Goal: Information Seeking & Learning: Learn about a topic

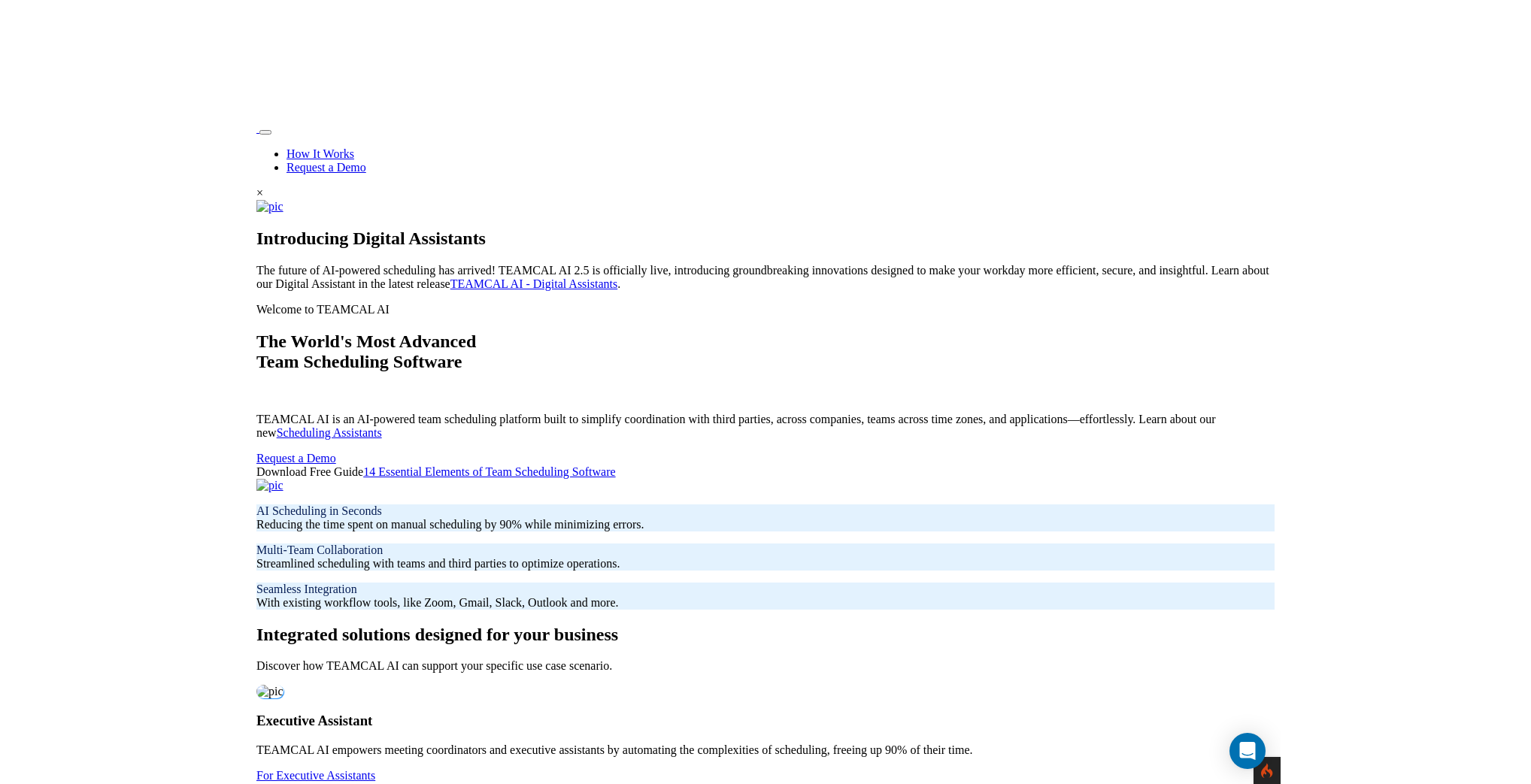
scroll to position [43, 0]
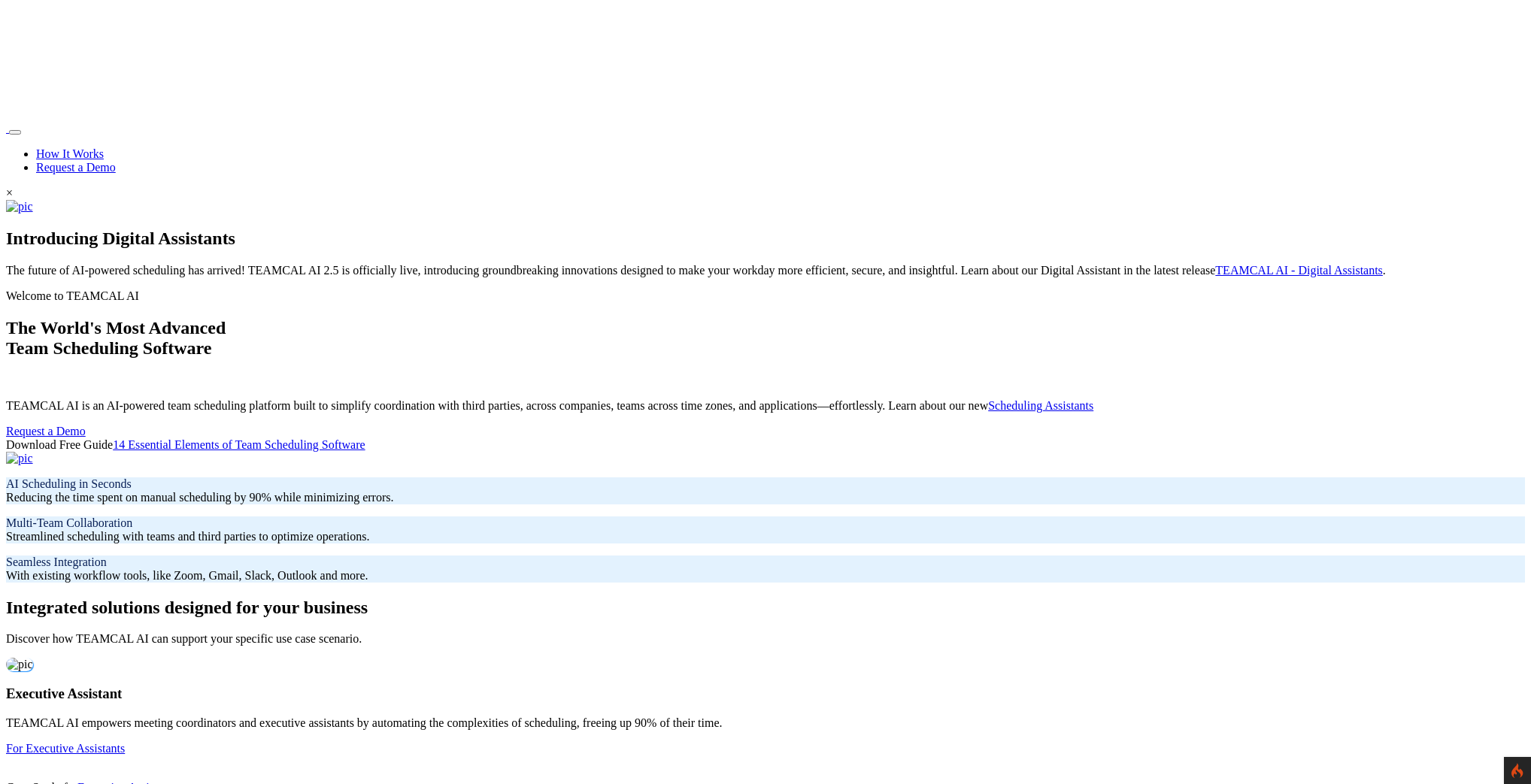
scroll to position [43, 0]
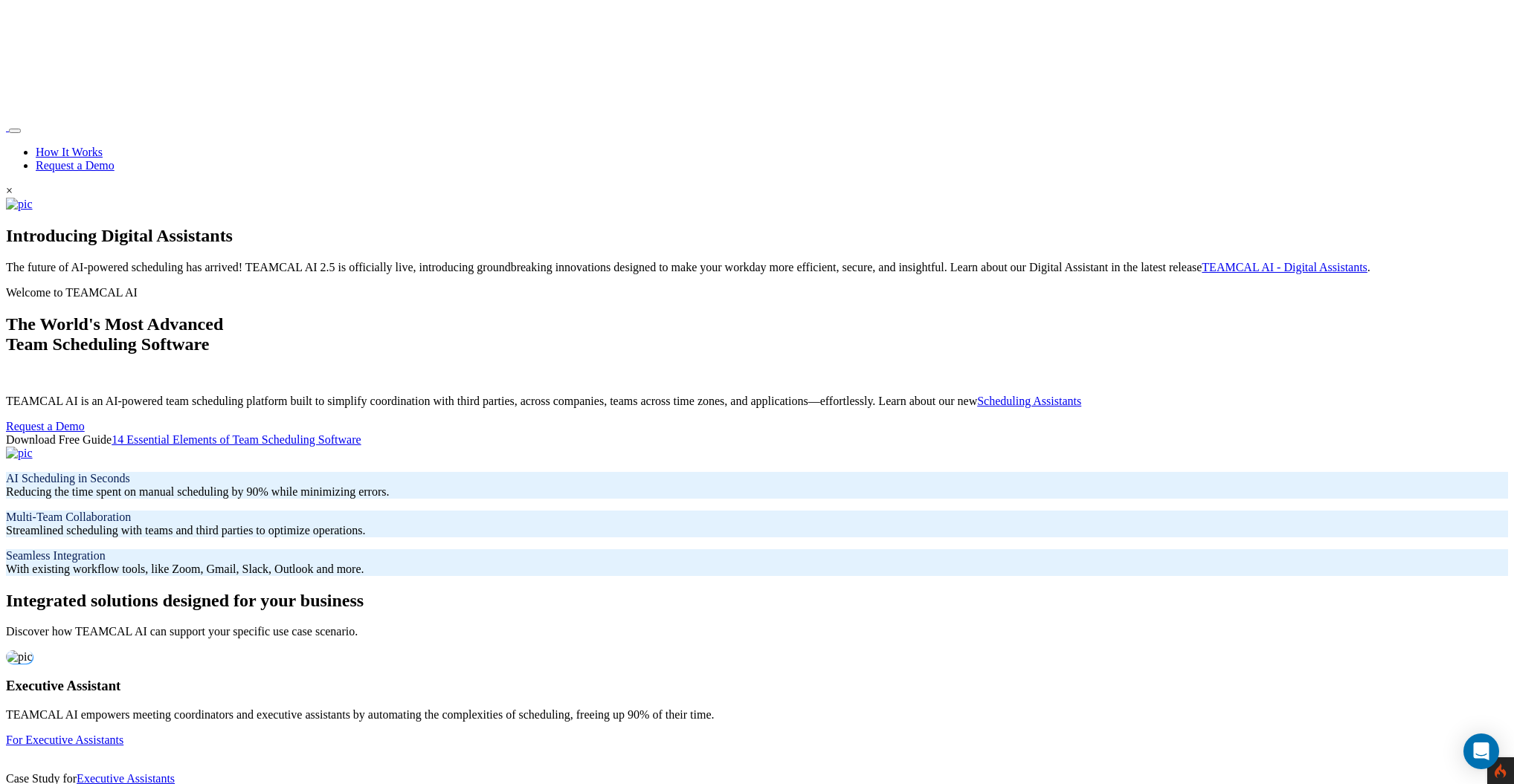
click at [977, 395] on link "Scheduling Assistants" at bounding box center [1029, 400] width 104 height 13
